Goal: Task Accomplishment & Management: Use online tool/utility

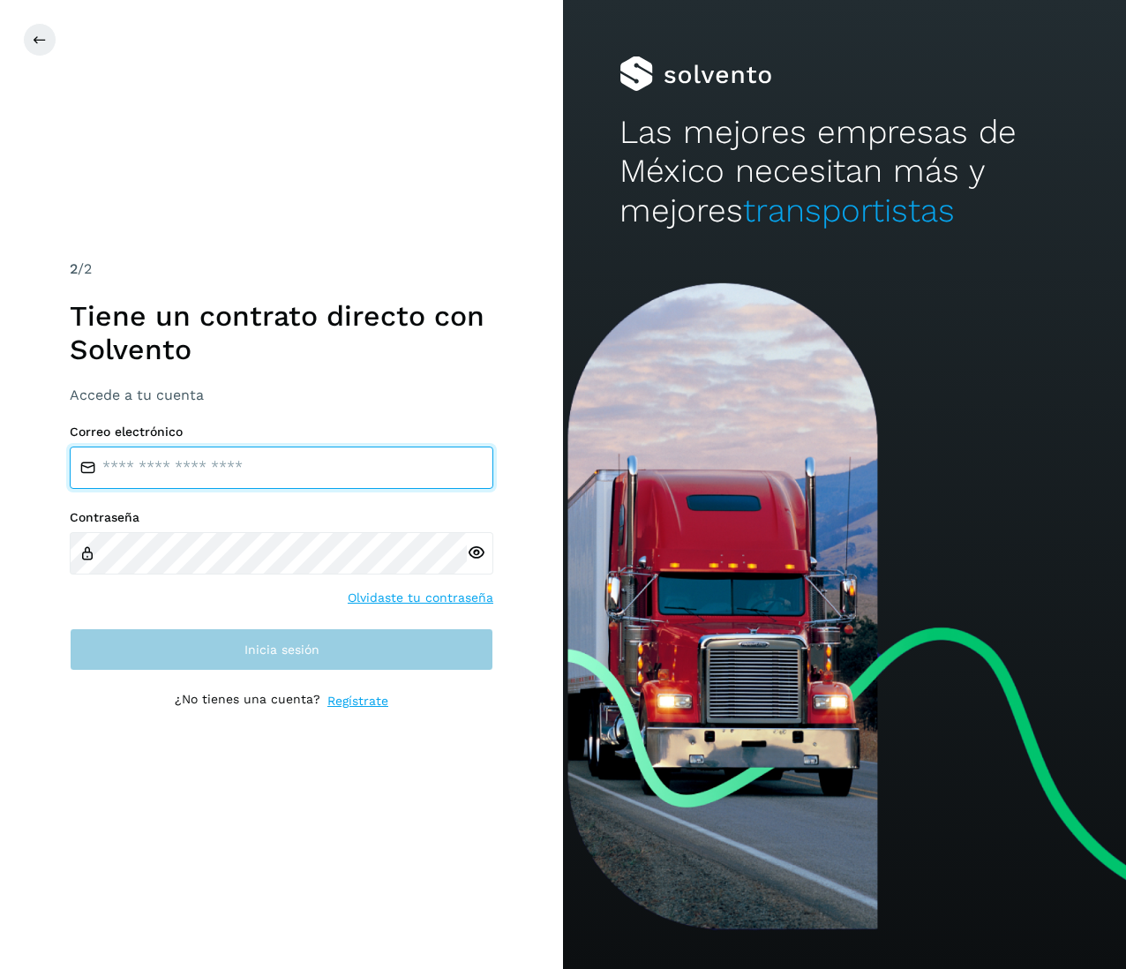
type input "**********"
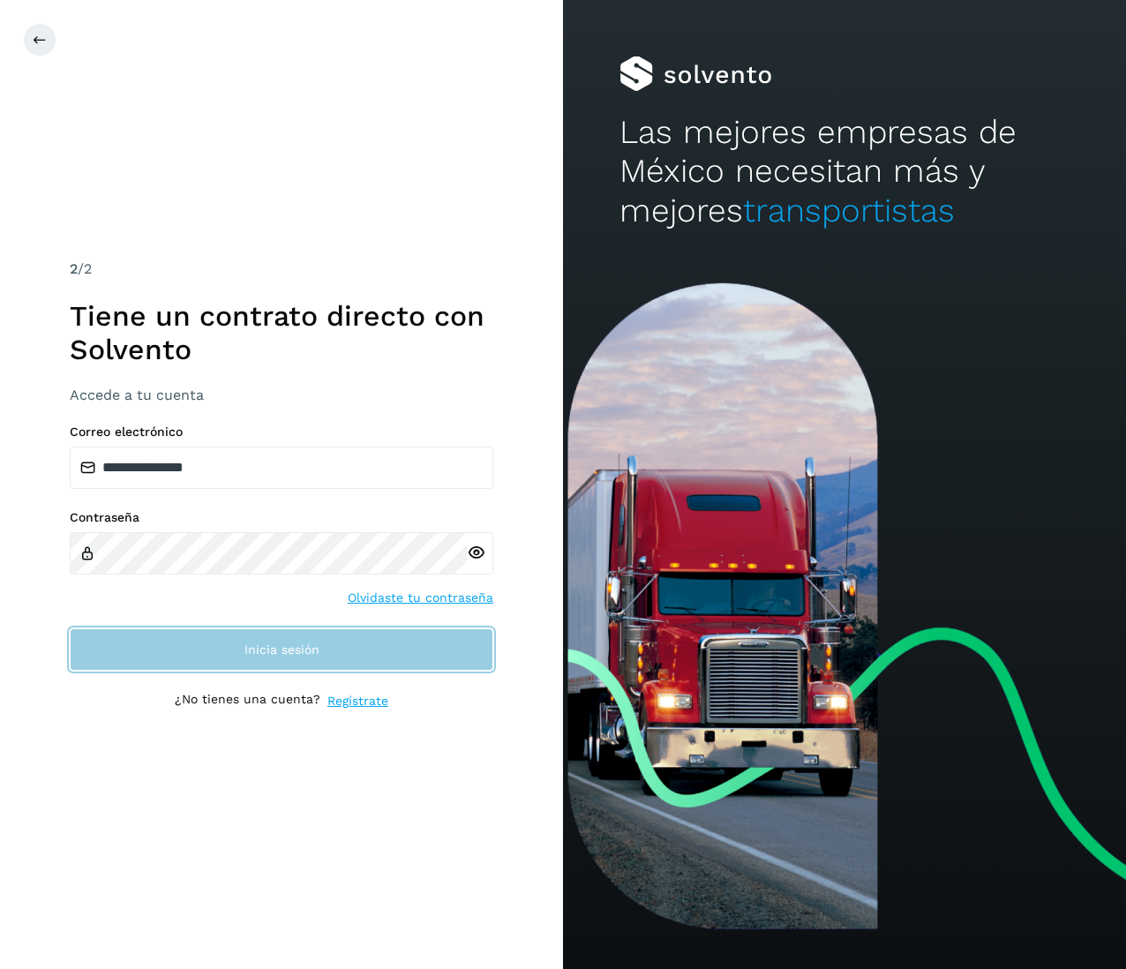
click at [300, 640] on button "Inicia sesión" at bounding box center [282, 649] width 424 height 42
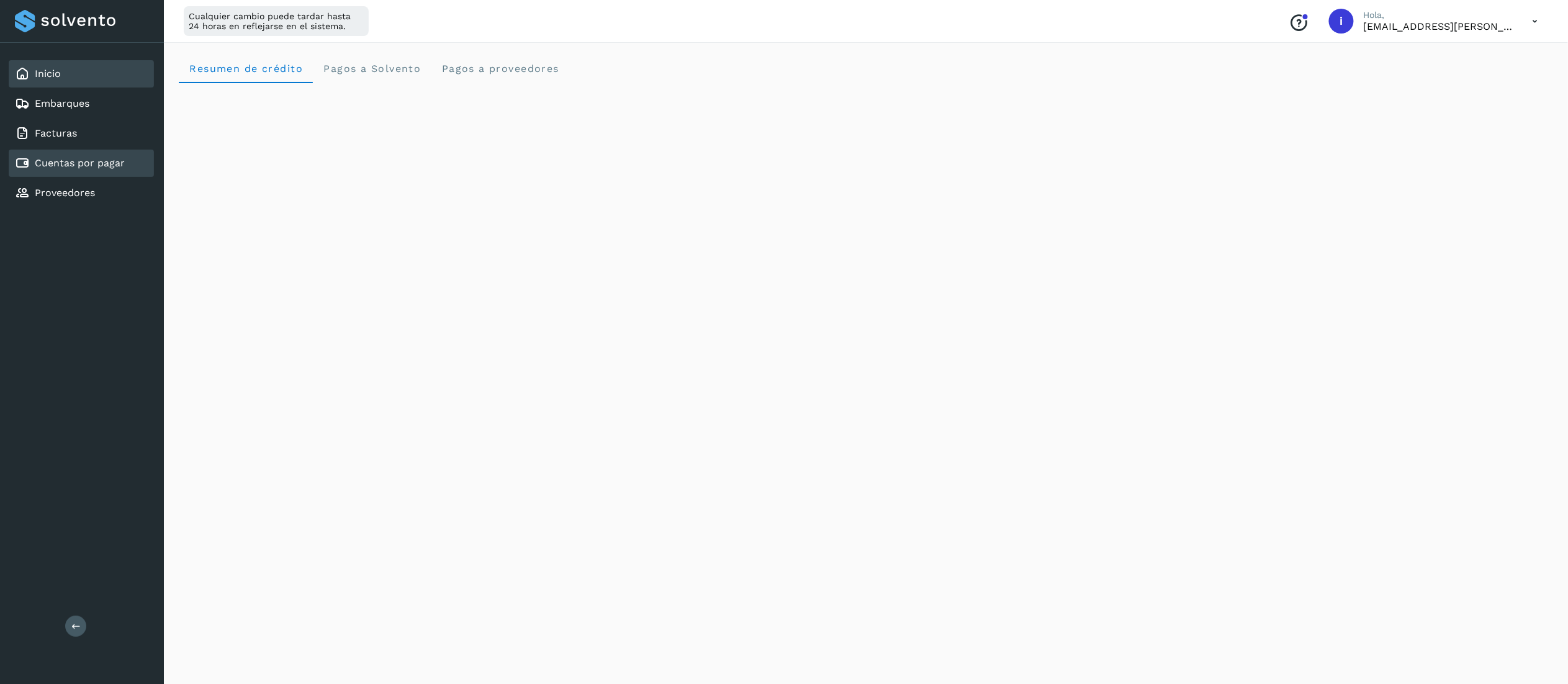
click at [90, 158] on link "Cuentas por pagar" at bounding box center [79, 163] width 90 height 12
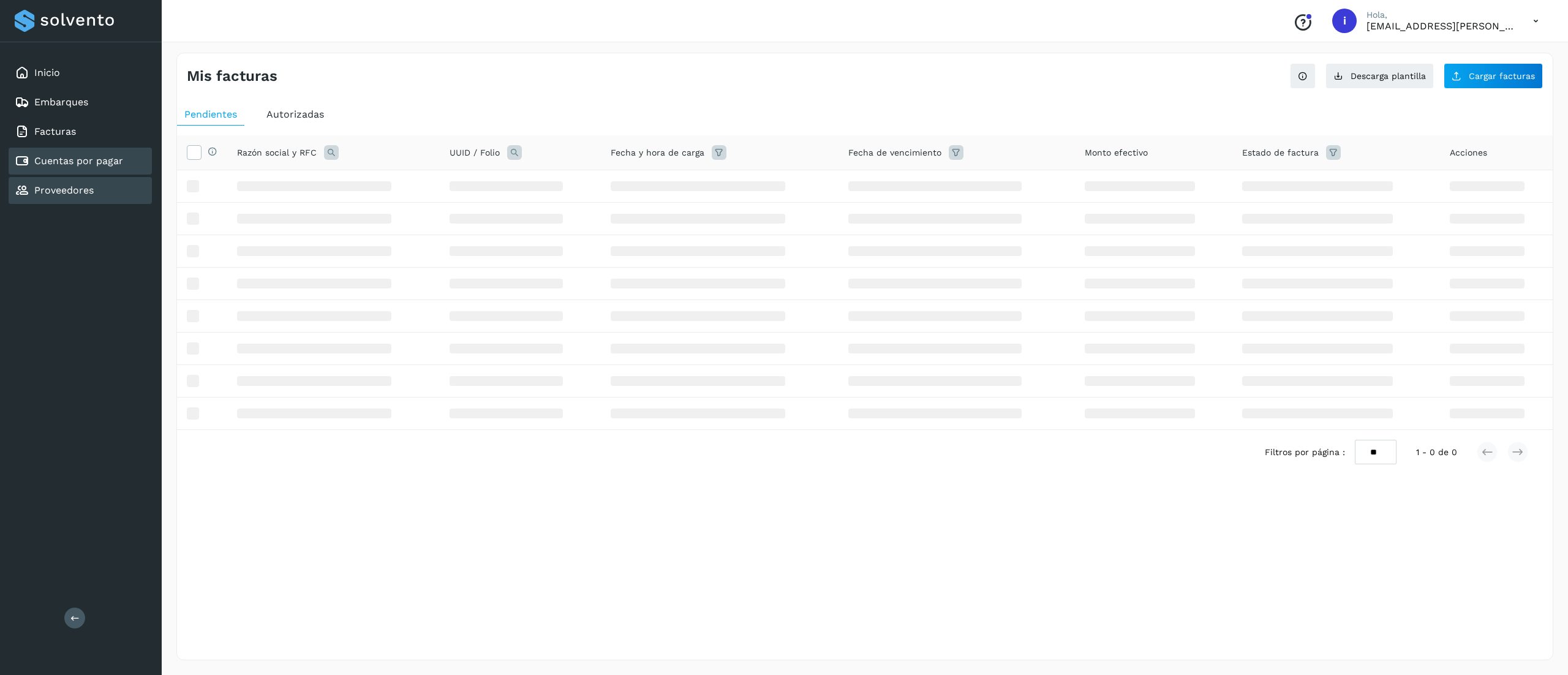
click at [89, 193] on div "Proveedores" at bounding box center [54, 190] width 79 height 15
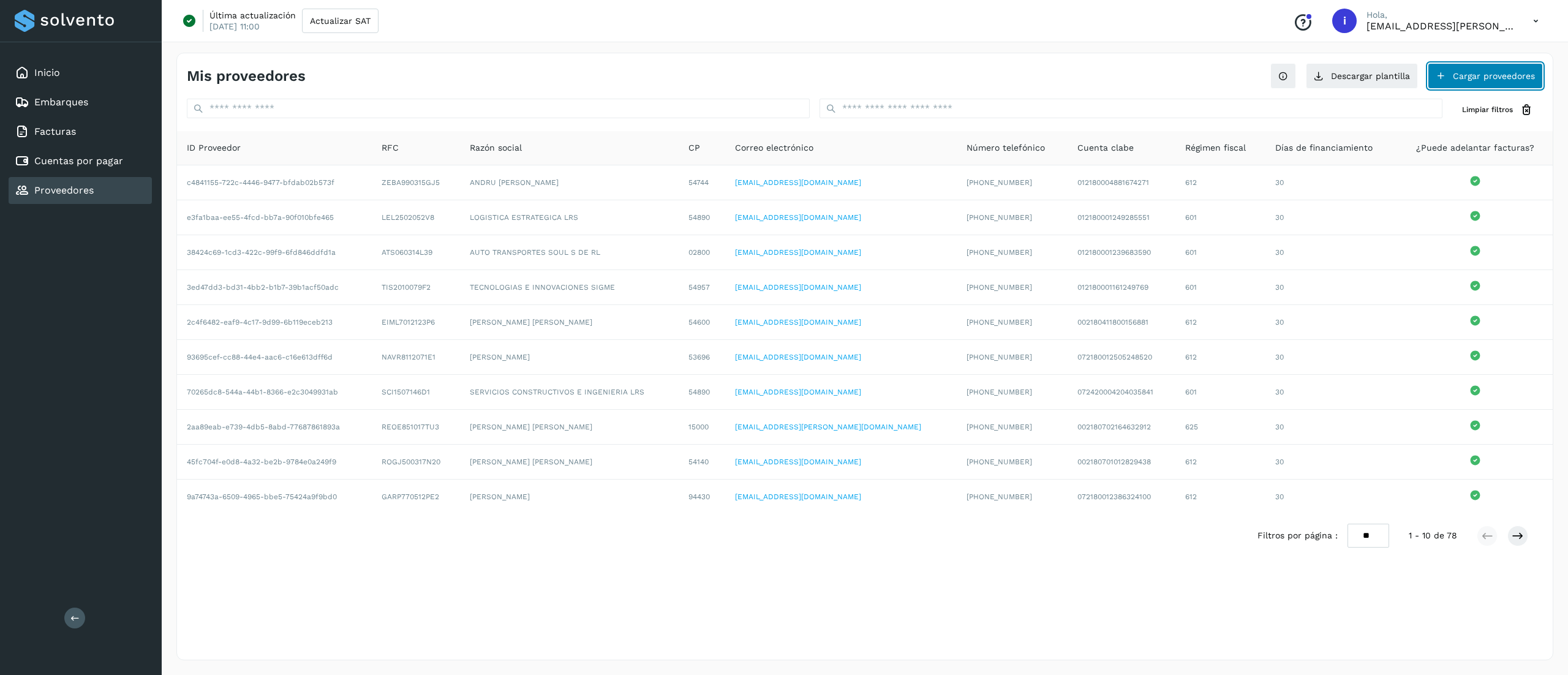
click at [781, 81] on button "Cargar proveedores" at bounding box center [1485, 76] width 115 height 26
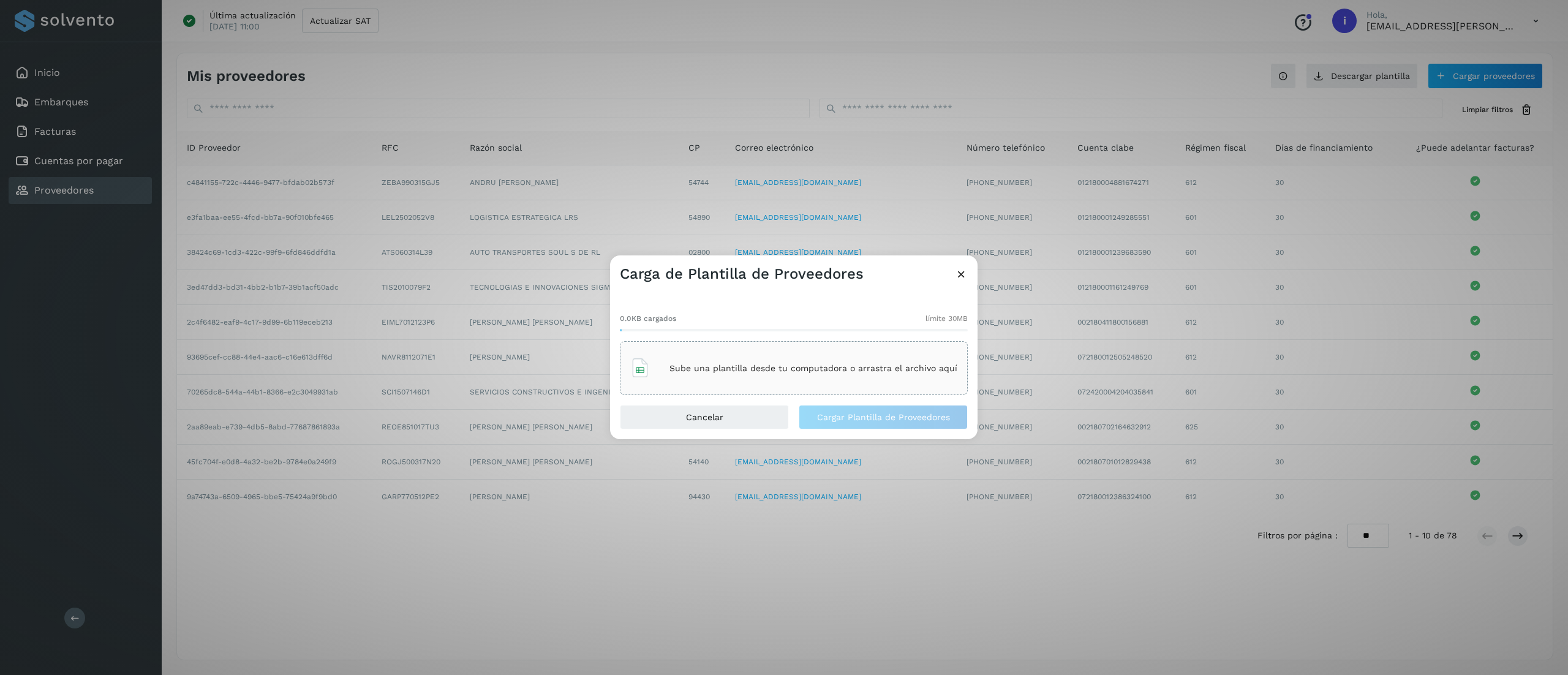
click at [664, 387] on div "Sube una plantilla desde tu computadora o arrastra el archivo aquí" at bounding box center [793, 368] width 348 height 54
click at [781, 417] on span "Cargar Plantilla de Proveedores" at bounding box center [883, 417] width 133 height 8
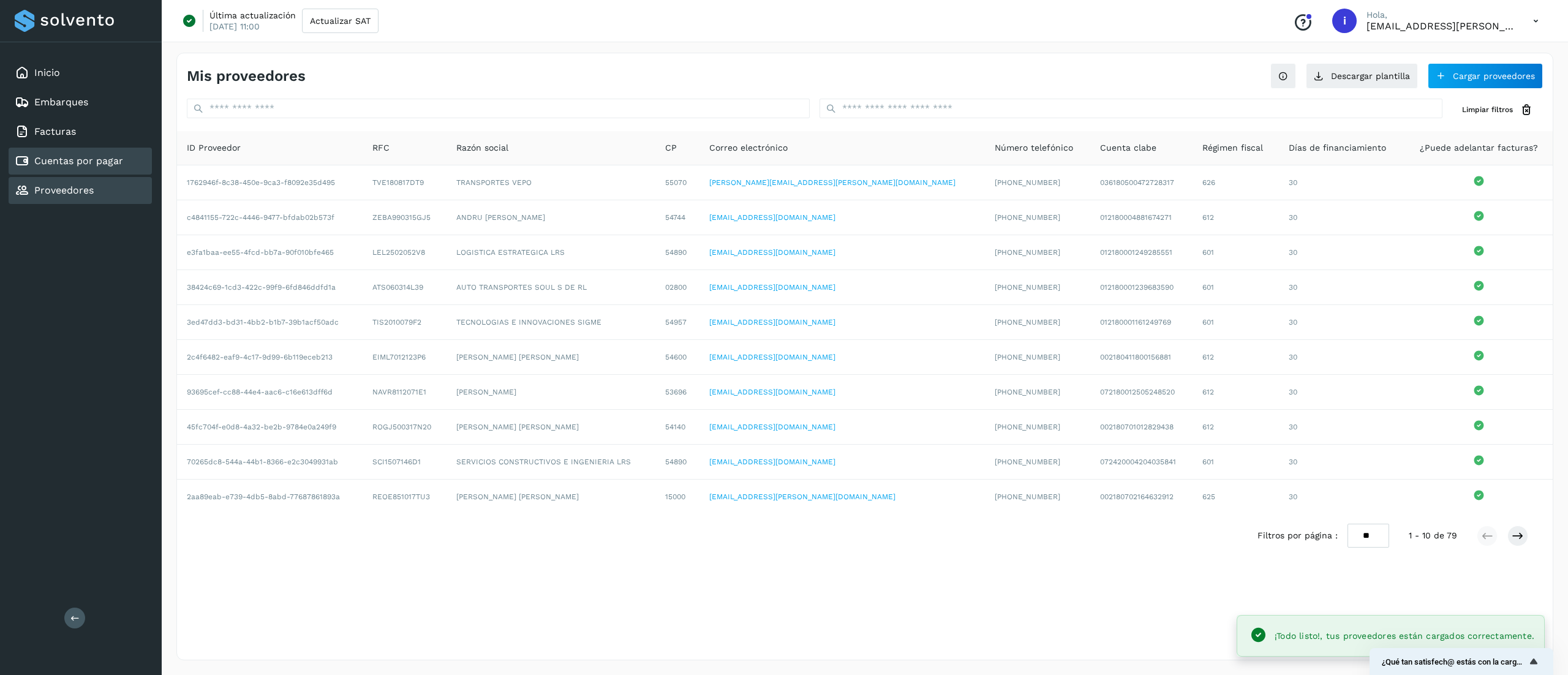
click at [99, 164] on link "Cuentas por pagar" at bounding box center [78, 160] width 89 height 12
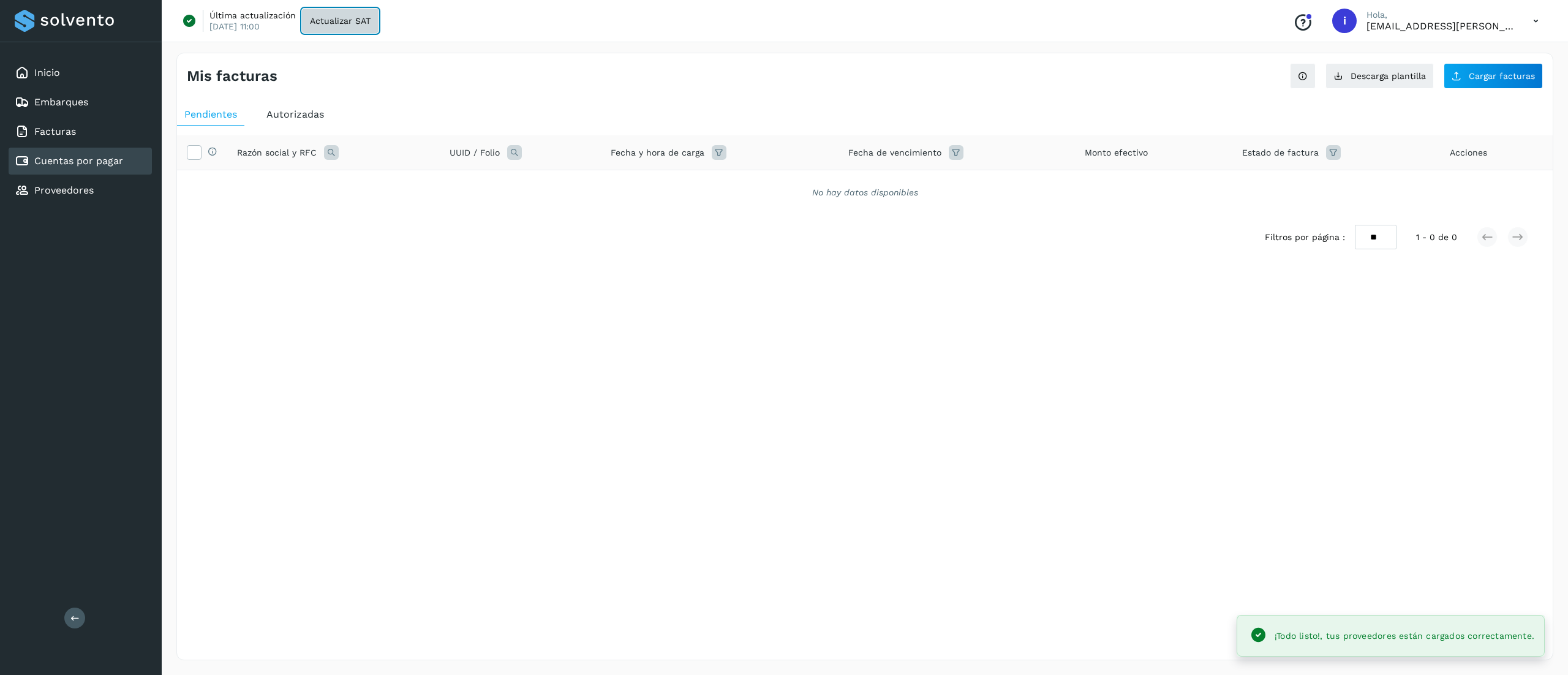
click at [344, 11] on button "Actualizar SAT" at bounding box center [340, 20] width 76 height 24
